Goal: Navigation & Orientation: Find specific page/section

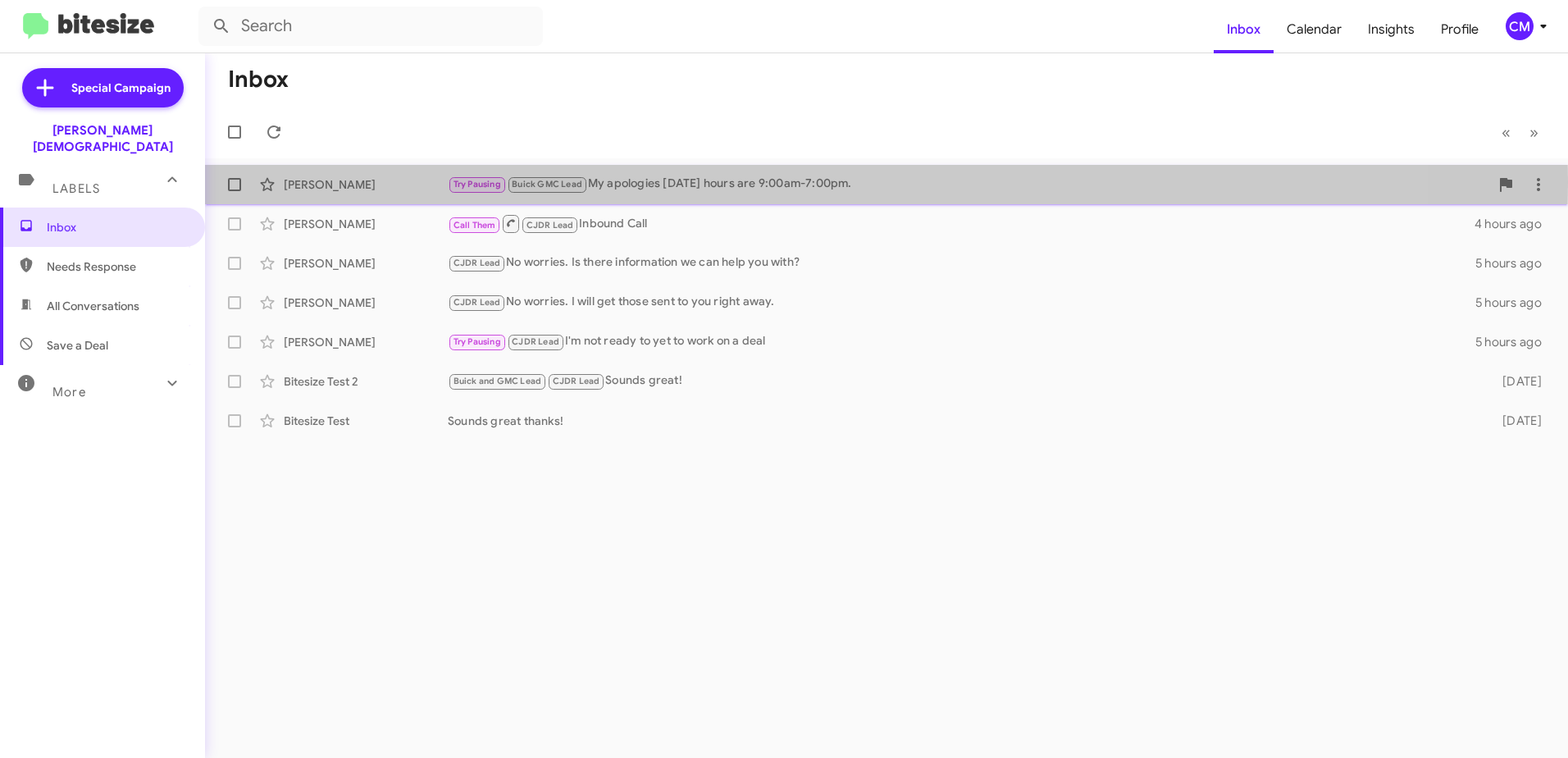
click at [664, 182] on div "Try Pausing Buick GMC Lead My apologies [DATE] hours are 9:00am-7:00pm." at bounding box center [968, 183] width 1041 height 19
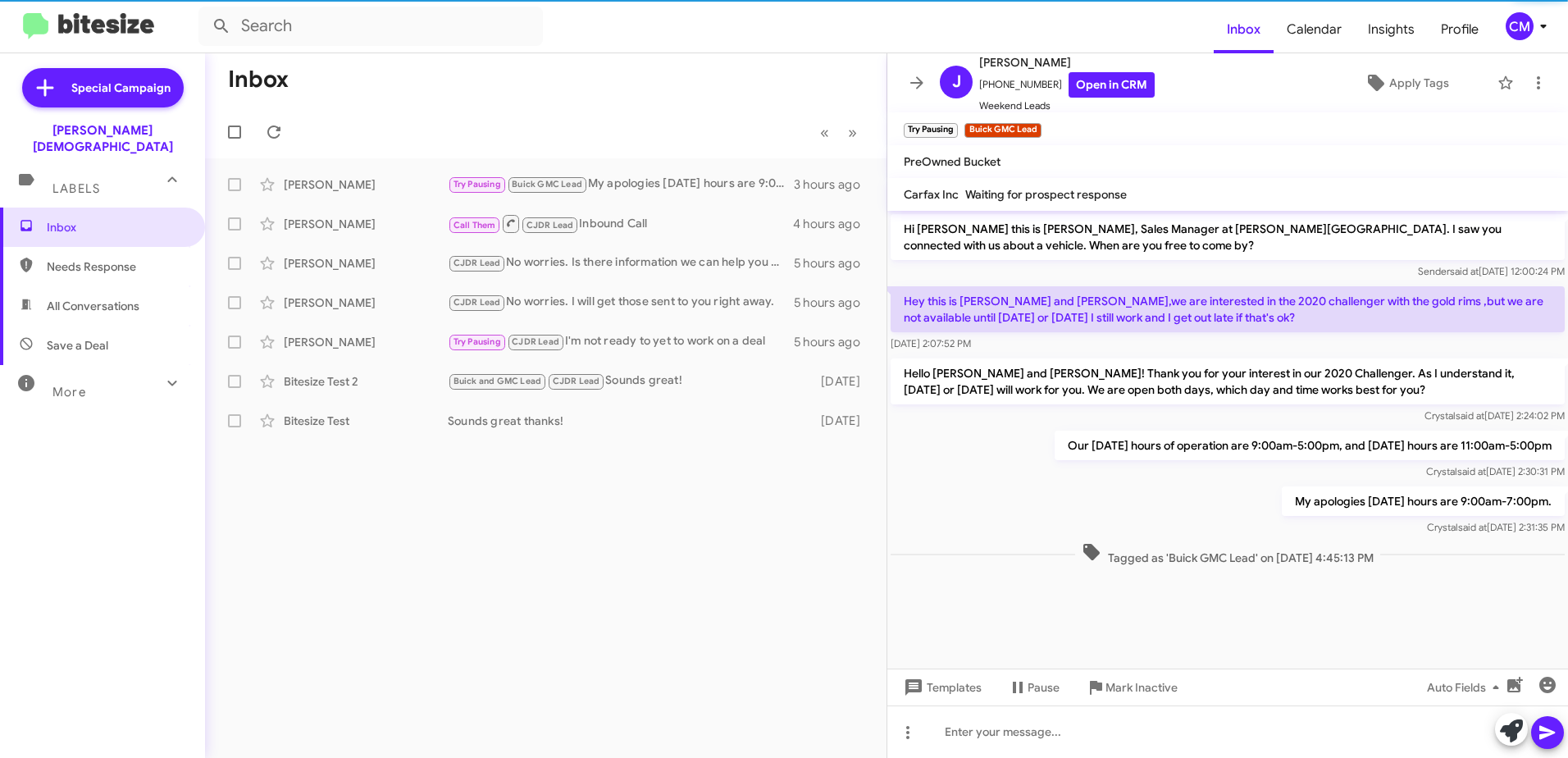
drag, startPoint x: 1064, startPoint y: 396, endPoint x: 1233, endPoint y: 390, distance: 169.1
click at [1233, 390] on div "Hello [PERSON_NAME] and [PERSON_NAME]! Thank you for your interest in our 2020 …" at bounding box center [1227, 391] width 681 height 72
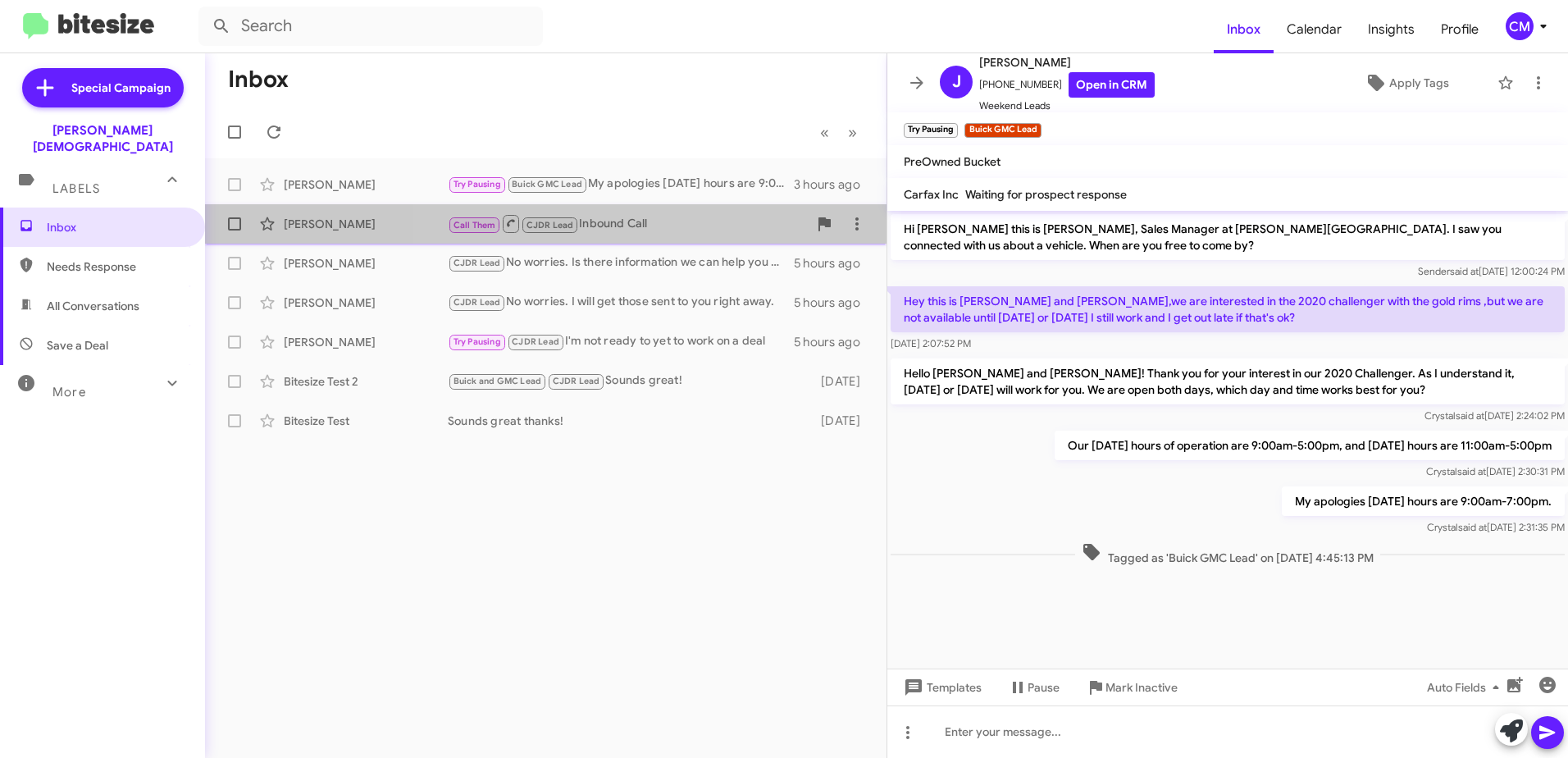
click at [619, 225] on div "Call Them CJDR Lead Inbound Call" at bounding box center [627, 223] width 360 height 20
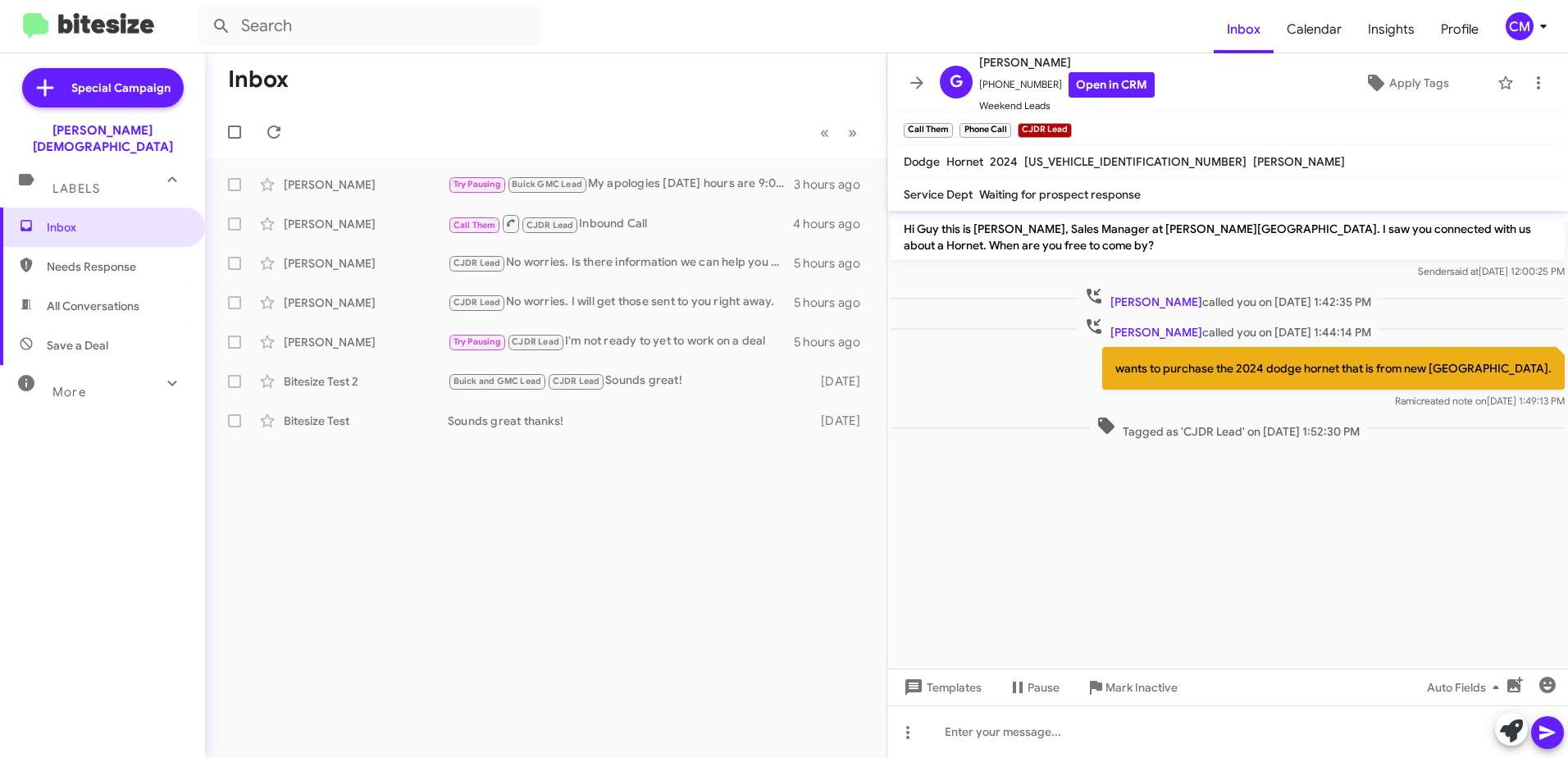
click at [103, 373] on div "More" at bounding box center [86, 385] width 146 height 30
click at [77, 580] on span "Sent" at bounding box center [102, 594] width 205 height 40
type input "in:sent"
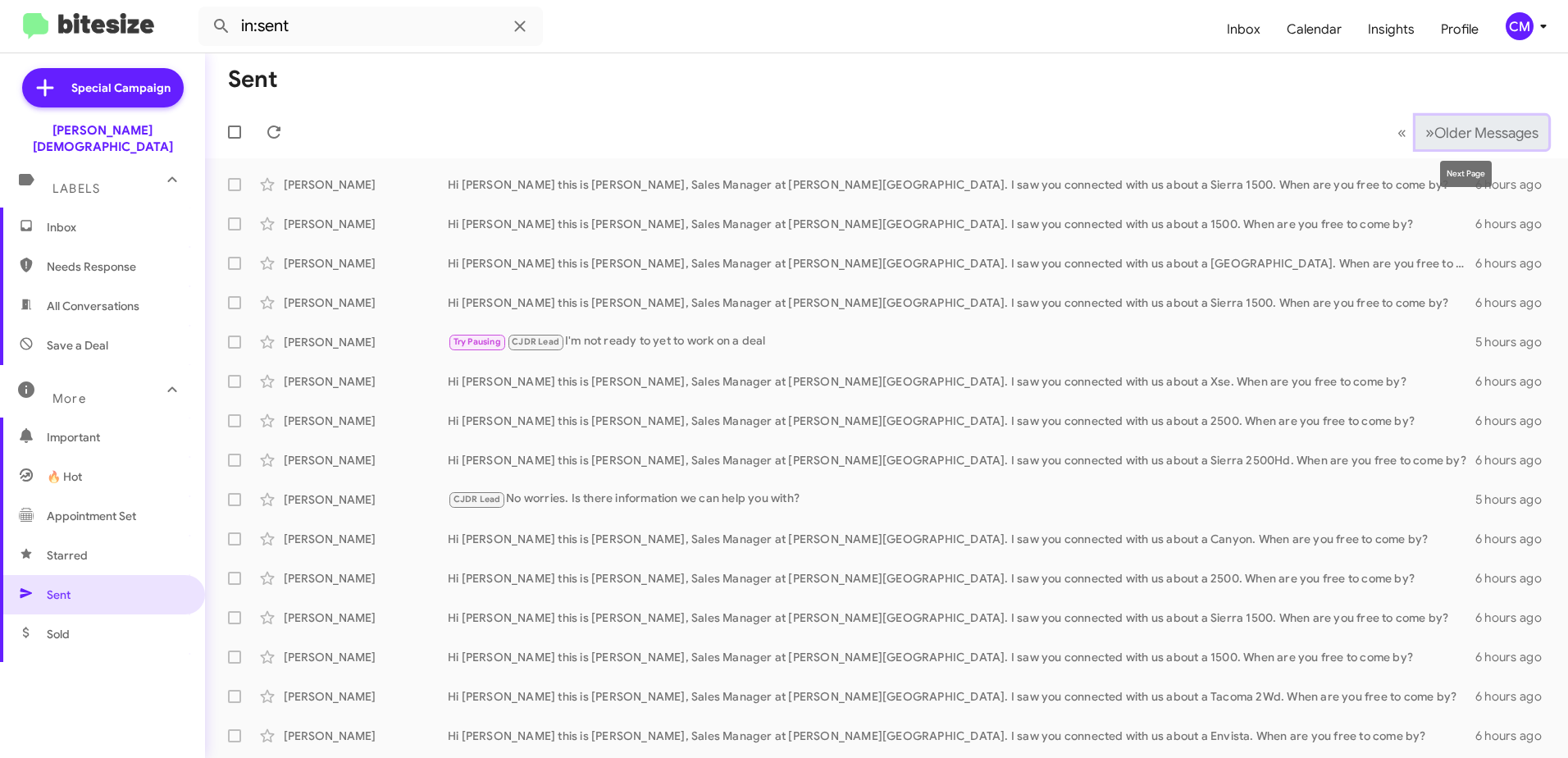
click at [1434, 130] on span "Older Messages" at bounding box center [1486, 133] width 104 height 18
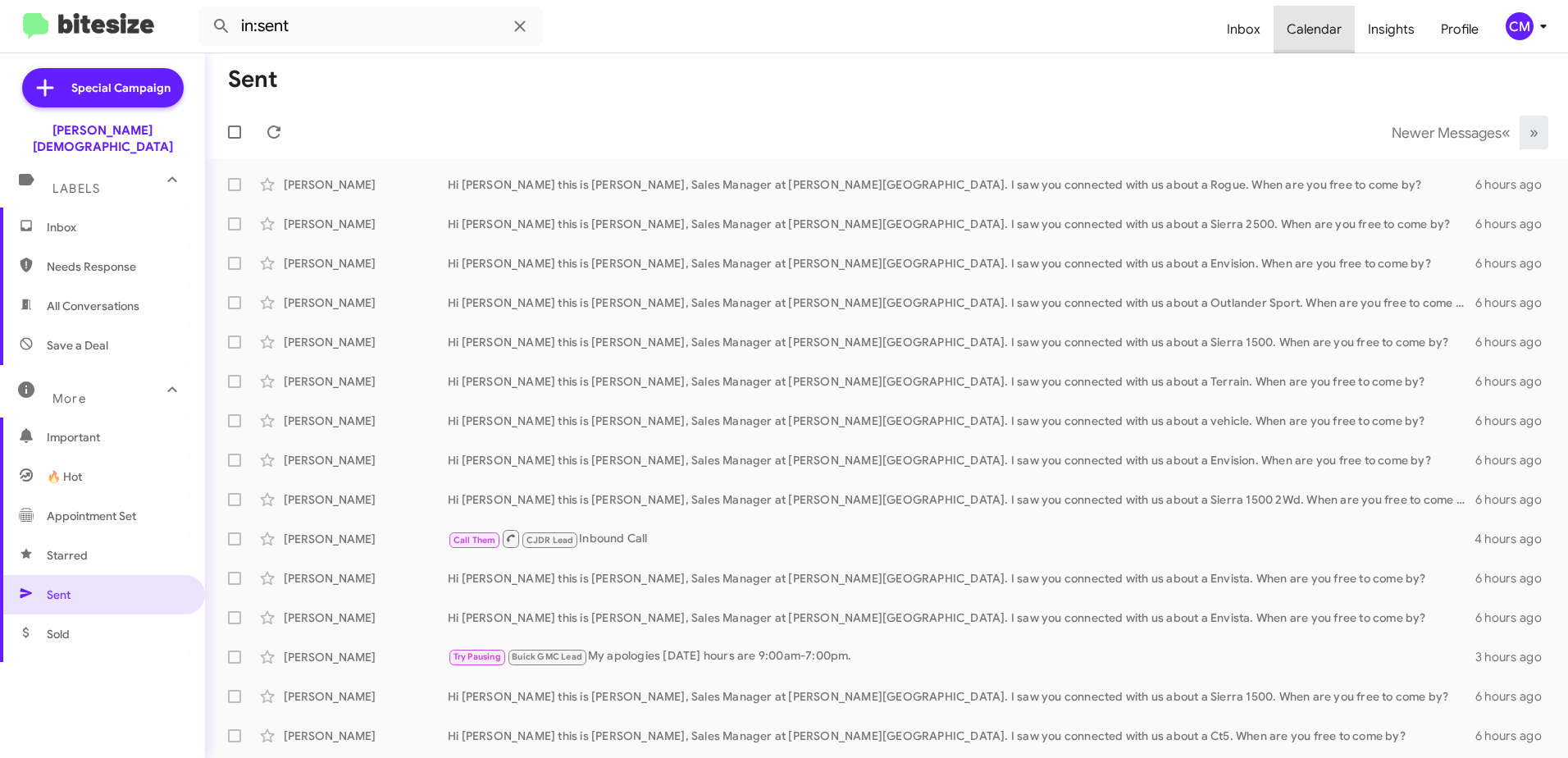
click at [1320, 24] on span "Calendar" at bounding box center [1313, 30] width 81 height 48
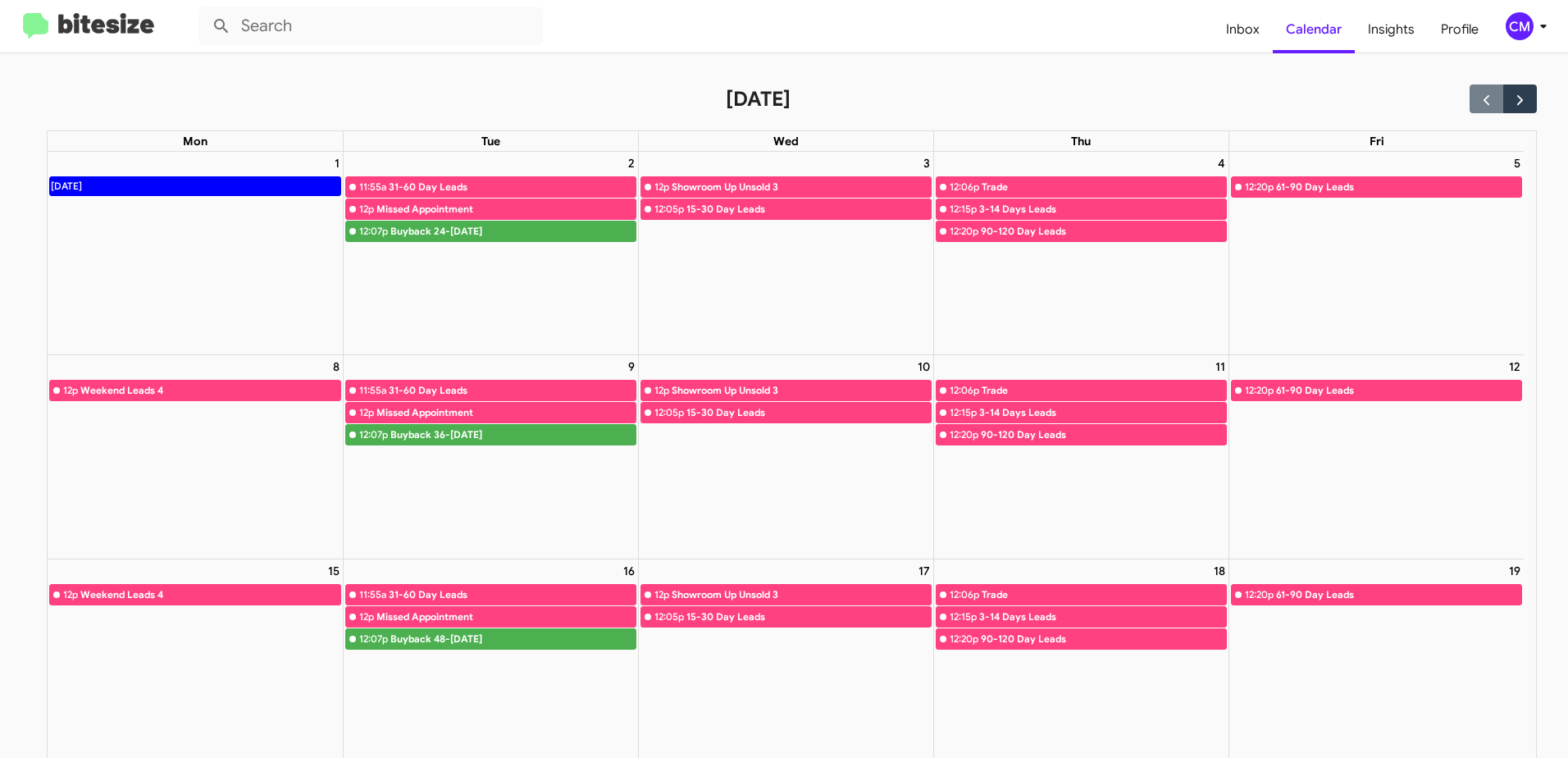
click at [86, 18] on img at bounding box center [88, 26] width 131 height 27
